Goal: Information Seeking & Learning: Learn about a topic

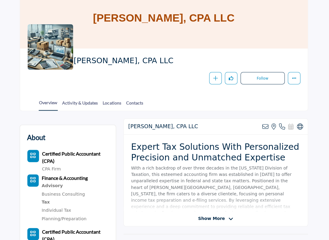
scroll to position [49, 0]
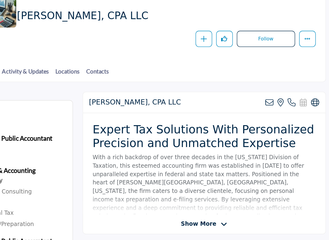
click at [228, 208] on icon at bounding box center [230, 218] width 5 height 5
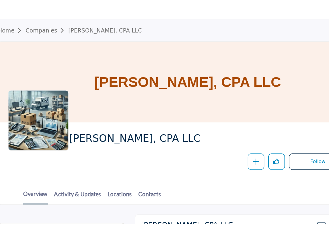
scroll to position [0, 0]
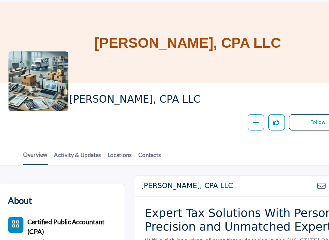
click at [127, 149] on link "Contacts" at bounding box center [136, 154] width 18 height 11
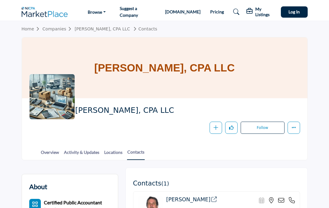
click at [99, 154] on link "Activity & Updates" at bounding box center [82, 154] width 36 height 11
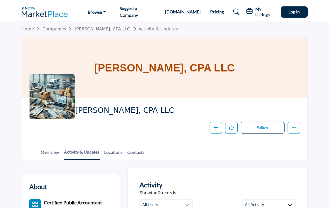
click at [210, 13] on link "Pricing" at bounding box center [217, 11] width 14 height 5
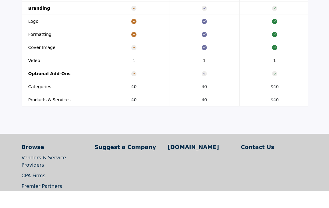
scroll to position [731, 0]
